Goal: Task Accomplishment & Management: Complete application form

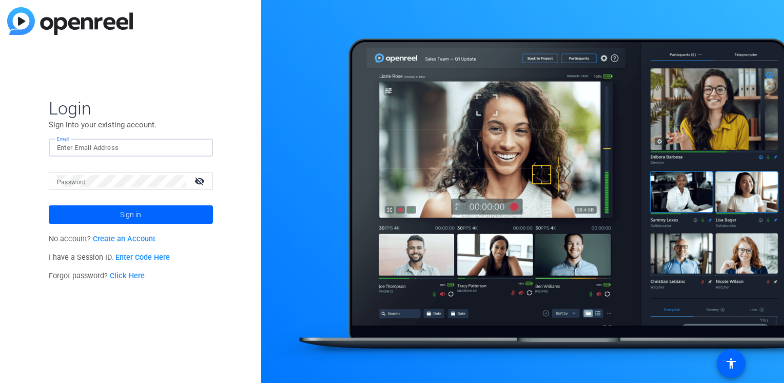
click at [124, 148] on input "Email" at bounding box center [131, 148] width 148 height 12
type input "[PERSON_NAME][EMAIL_ADDRESS][PERSON_NAME][DOMAIN_NAME]"
click at [49, 205] on button "Sign in" at bounding box center [131, 214] width 164 height 18
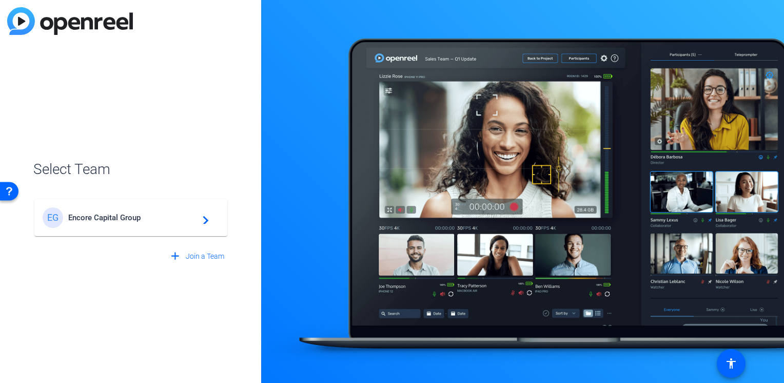
click at [108, 208] on div "EG Encore Capital Group navigate_next" at bounding box center [131, 217] width 176 height 21
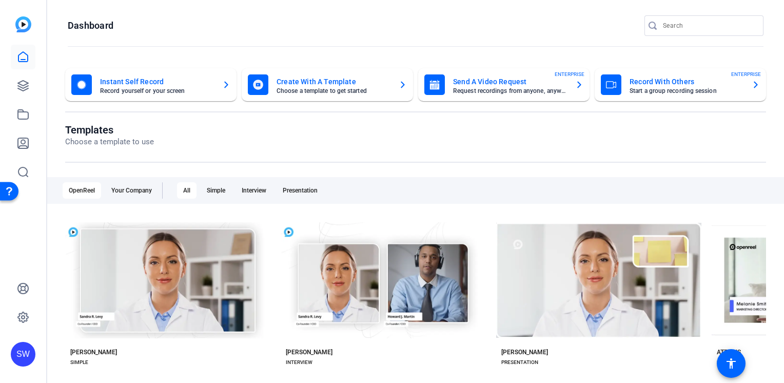
click at [484, 85] on mat-card-title "Send A Video Request" at bounding box center [510, 81] width 114 height 12
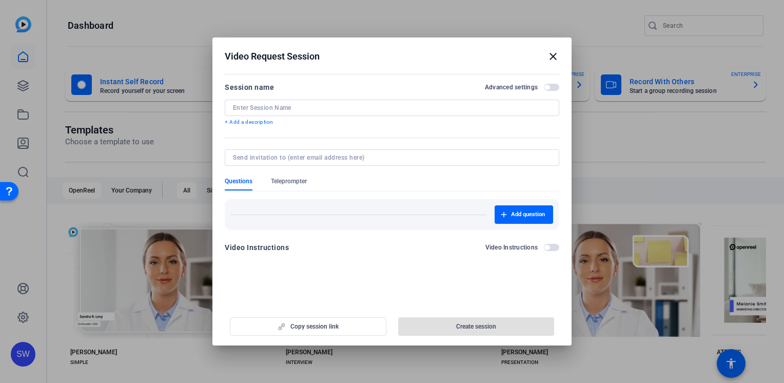
click at [334, 108] on input at bounding box center [392, 108] width 318 height 8
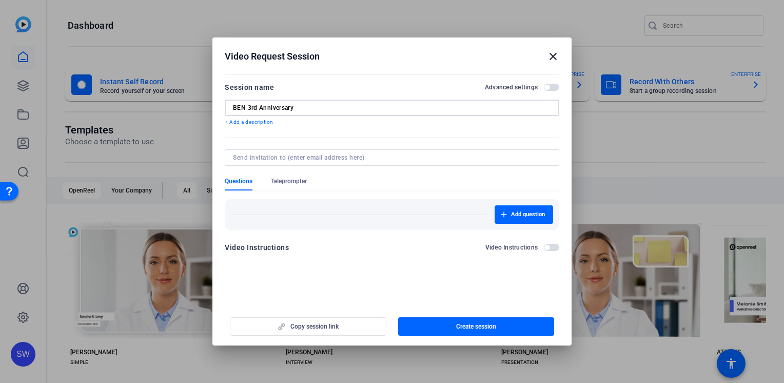
type input "BEN 3rd Anniversary"
click at [313, 154] on input at bounding box center [390, 157] width 314 height 8
type input "[PERSON_NAME]"
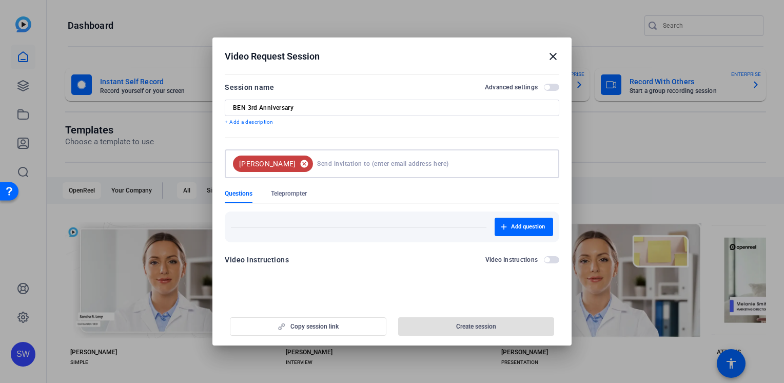
click at [295, 163] on mat-icon "cancel" at bounding box center [303, 163] width 17 height 9
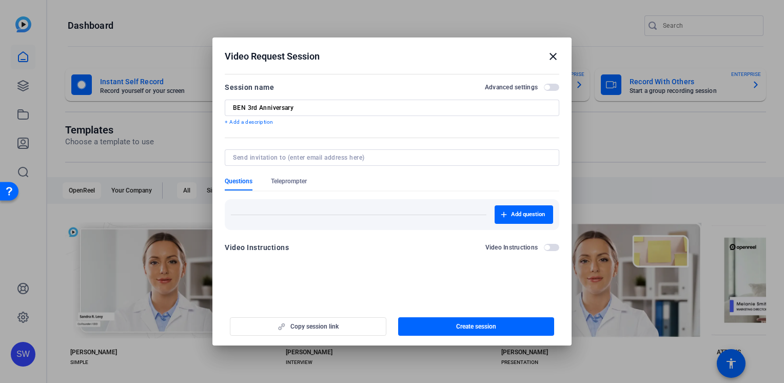
click at [272, 158] on input at bounding box center [390, 157] width 314 height 8
paste input "[EMAIL_ADDRESS][DOMAIN_NAME]"
type input "[EMAIL_ADDRESS][DOMAIN_NAME]"
click at [356, 180] on form "Session name Advanced settings BEN 3rd Anniversary + Add a description Question…" at bounding box center [392, 170] width 334 height 179
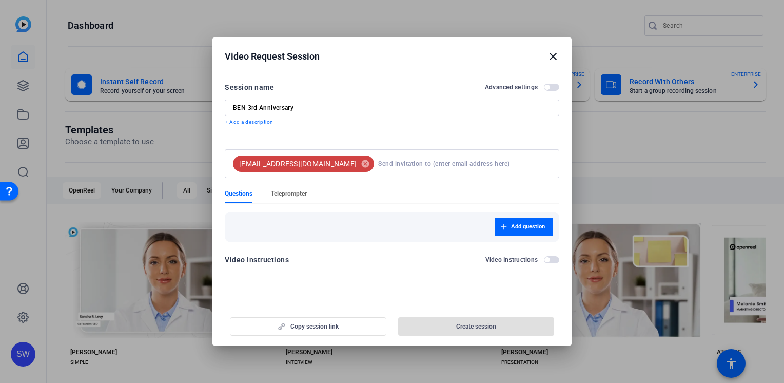
click at [291, 193] on span "Teleprompter" at bounding box center [289, 193] width 36 height 8
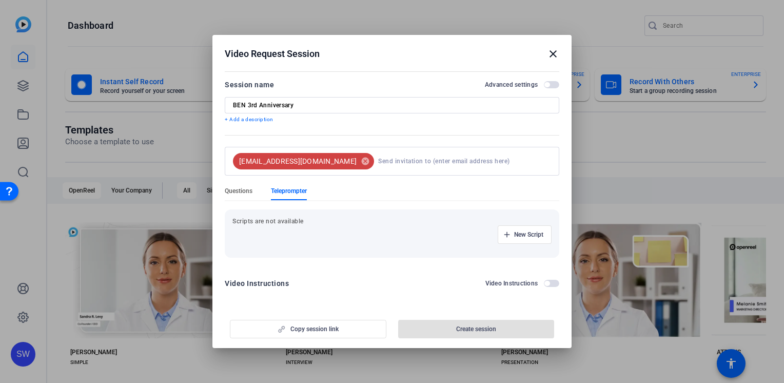
click at [244, 194] on span "Questions" at bounding box center [239, 191] width 28 height 8
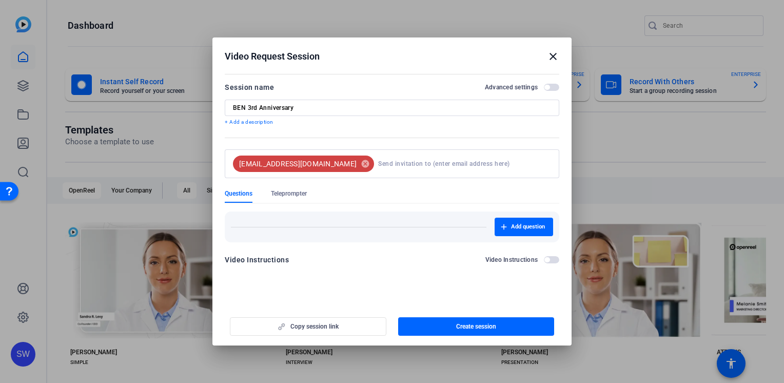
click at [433, 164] on input at bounding box center [462, 163] width 169 height 21
click at [336, 270] on div "Video Instructions Video Instructions" at bounding box center [392, 262] width 334 height 18
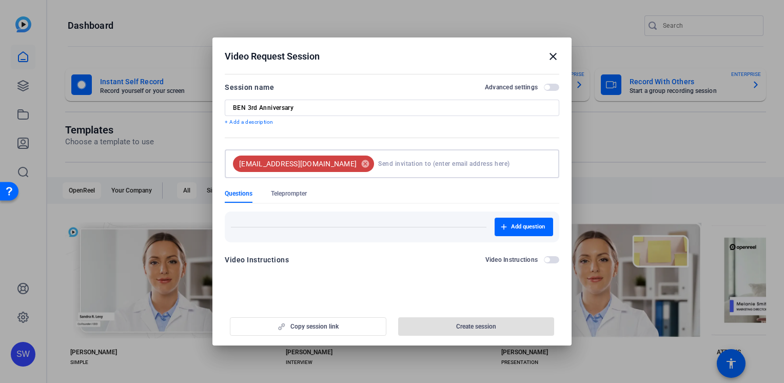
click at [448, 161] on input at bounding box center [462, 163] width 169 height 21
click at [281, 192] on span "Teleprompter" at bounding box center [289, 193] width 36 height 8
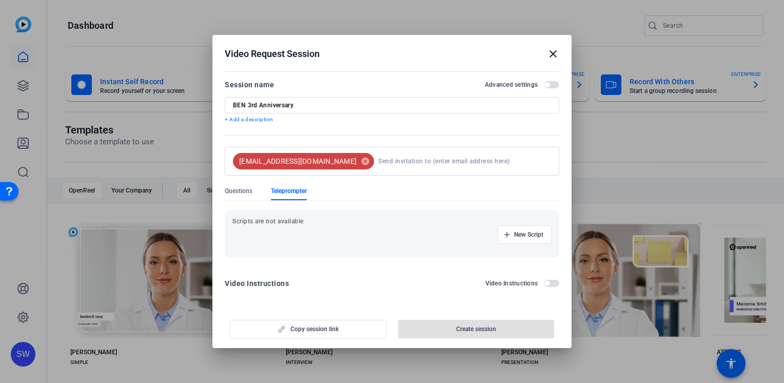
click at [269, 226] on div "New Script" at bounding box center [391, 234] width 319 height 18
drag, startPoint x: 285, startPoint y: 269, endPoint x: 286, endPoint y: 274, distance: 5.2
click at [285, 272] on form "Session name Advanced settings BEN 3rd Anniversary + Add a description [EMAIL_A…" at bounding box center [392, 186] width 334 height 217
drag, startPoint x: 286, startPoint y: 274, endPoint x: 314, endPoint y: 293, distance: 33.6
click at [314, 293] on div "Video Instructions Video Instructions" at bounding box center [392, 286] width 334 height 18
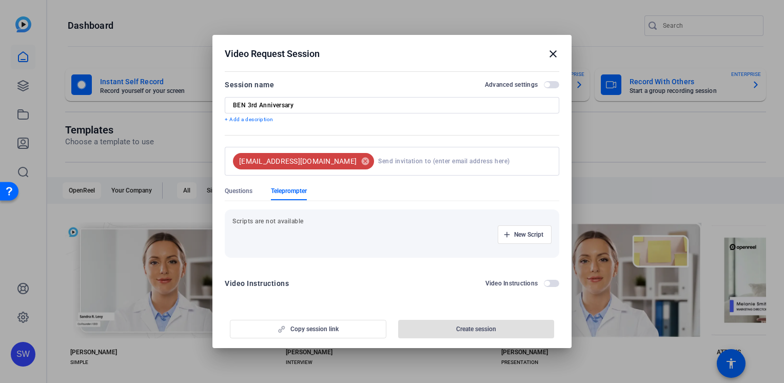
click at [349, 102] on input "BEN 3rd Anniversary" at bounding box center [392, 105] width 318 height 8
click at [406, 160] on input at bounding box center [462, 161] width 169 height 21
drag, startPoint x: 377, startPoint y: 163, endPoint x: 432, endPoint y: 163, distance: 55.9
click at [378, 163] on input at bounding box center [462, 161] width 169 height 21
click at [412, 286] on div "Video Instructions Video Instructions" at bounding box center [392, 283] width 334 height 12
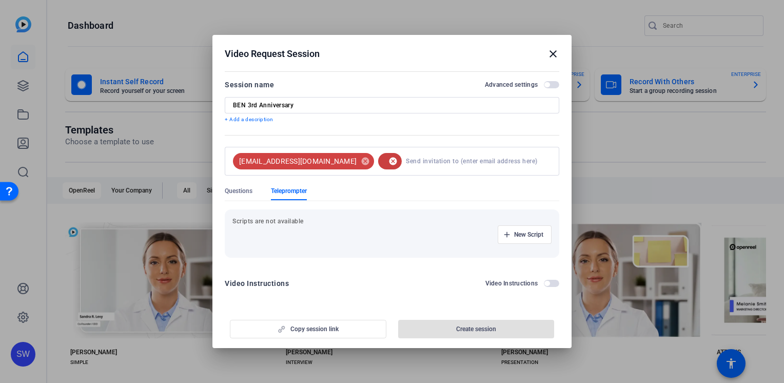
click at [384, 157] on mat-icon "cancel" at bounding box center [392, 160] width 17 height 9
click at [347, 282] on div "Video Instructions Video Instructions" at bounding box center [392, 283] width 334 height 12
click at [240, 190] on span "Questions" at bounding box center [239, 191] width 28 height 8
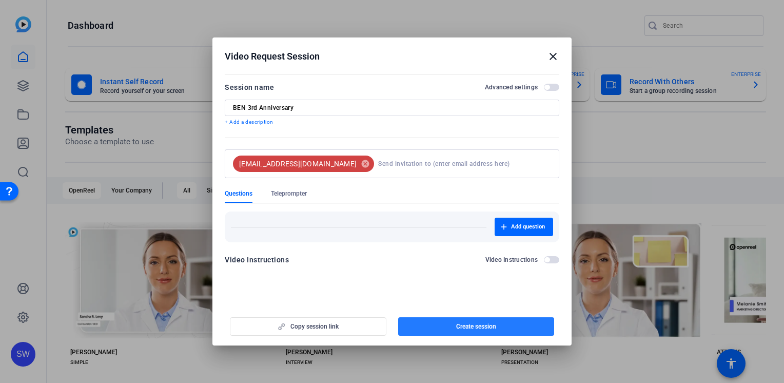
click at [484, 327] on span "Create session" at bounding box center [476, 326] width 40 height 8
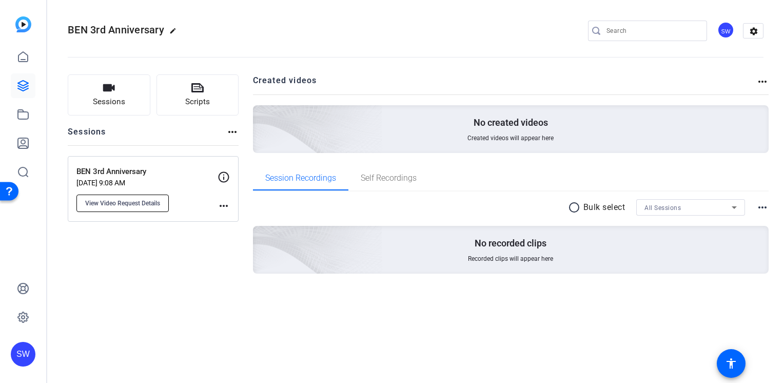
click at [148, 204] on span "View Video Request Details" at bounding box center [122, 203] width 75 height 8
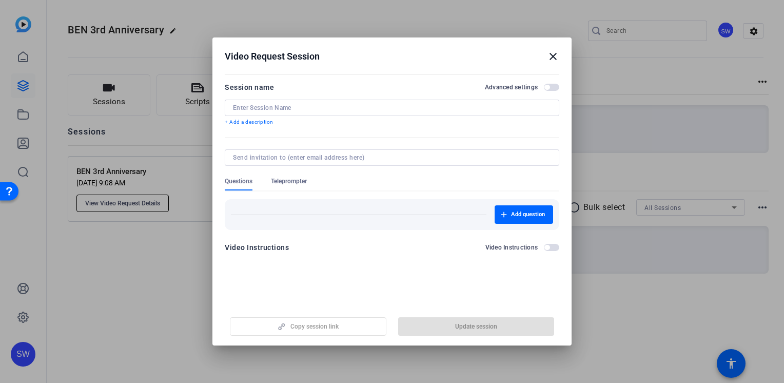
type input "BEN 3rd Anniversary"
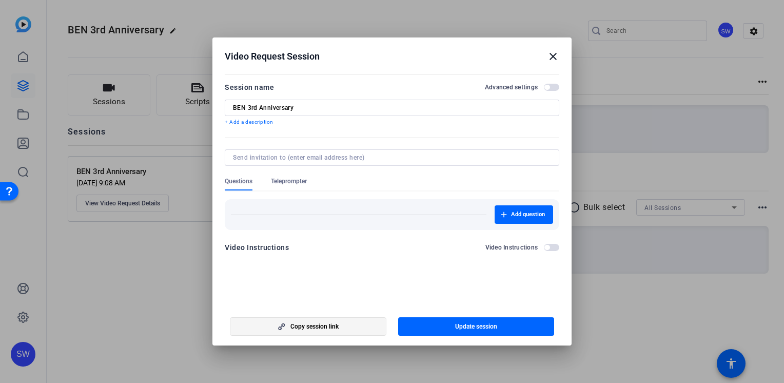
click at [347, 323] on span "button" at bounding box center [307, 326] width 155 height 25
click at [424, 373] on div at bounding box center [392, 191] width 784 height 383
click at [548, 57] on mat-icon "close" at bounding box center [553, 56] width 12 height 12
